Goal: Navigation & Orientation: Find specific page/section

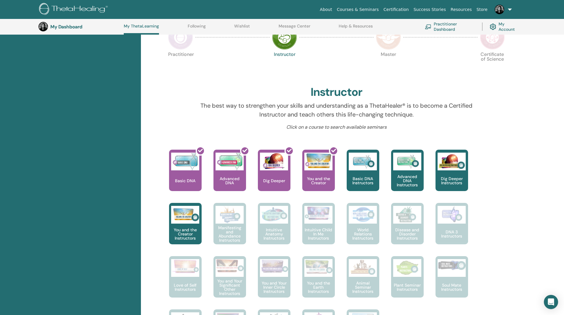
scroll to position [75, 0]
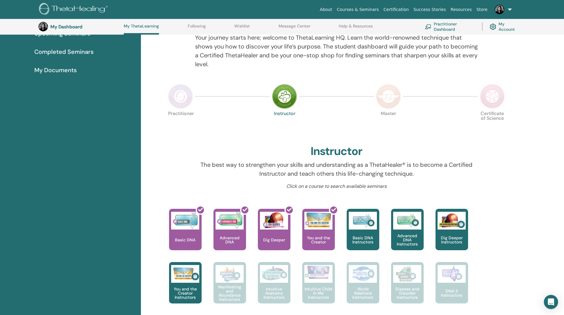
click at [184, 95] on img at bounding box center [180, 96] width 25 height 25
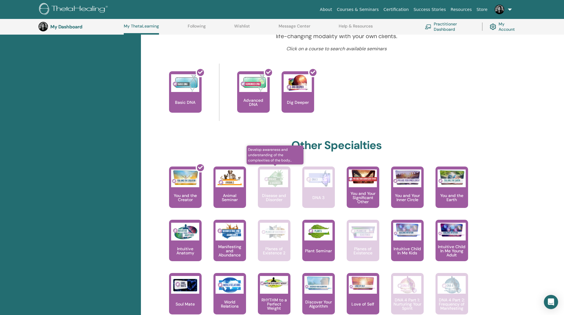
scroll to position [253, 0]
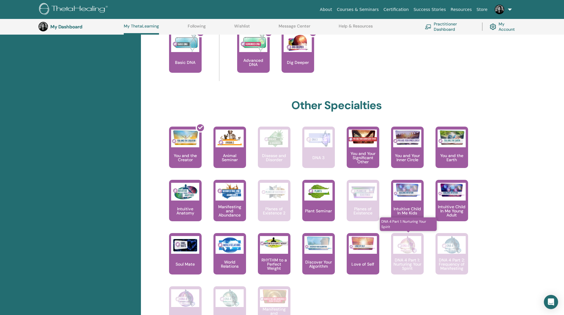
click at [412, 262] on p "DNA 4 Part 1: Nurturing Your Spirit" at bounding box center [407, 264] width 33 height 12
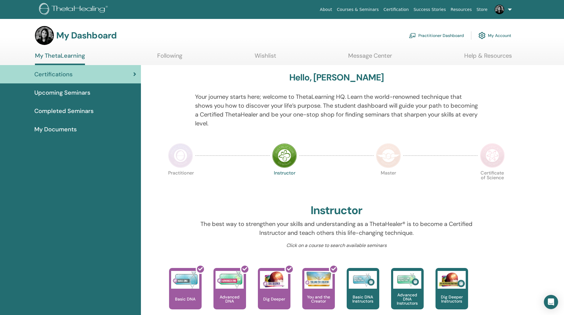
click at [171, 56] on link "Following" at bounding box center [169, 58] width 25 height 12
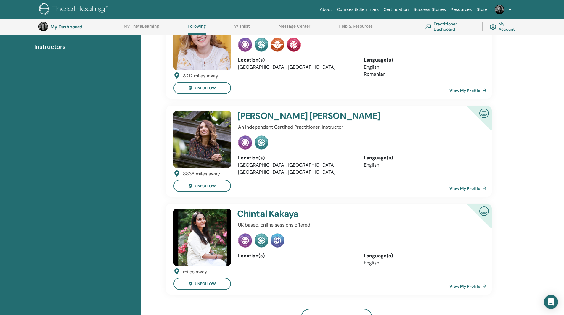
scroll to position [75, 0]
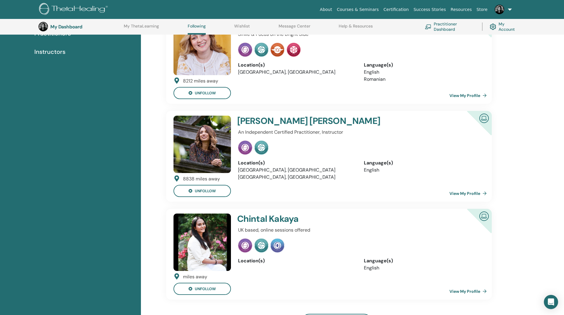
click at [466, 197] on link "View My Profile" at bounding box center [469, 194] width 40 height 12
